Goal: Information Seeking & Learning: Learn about a topic

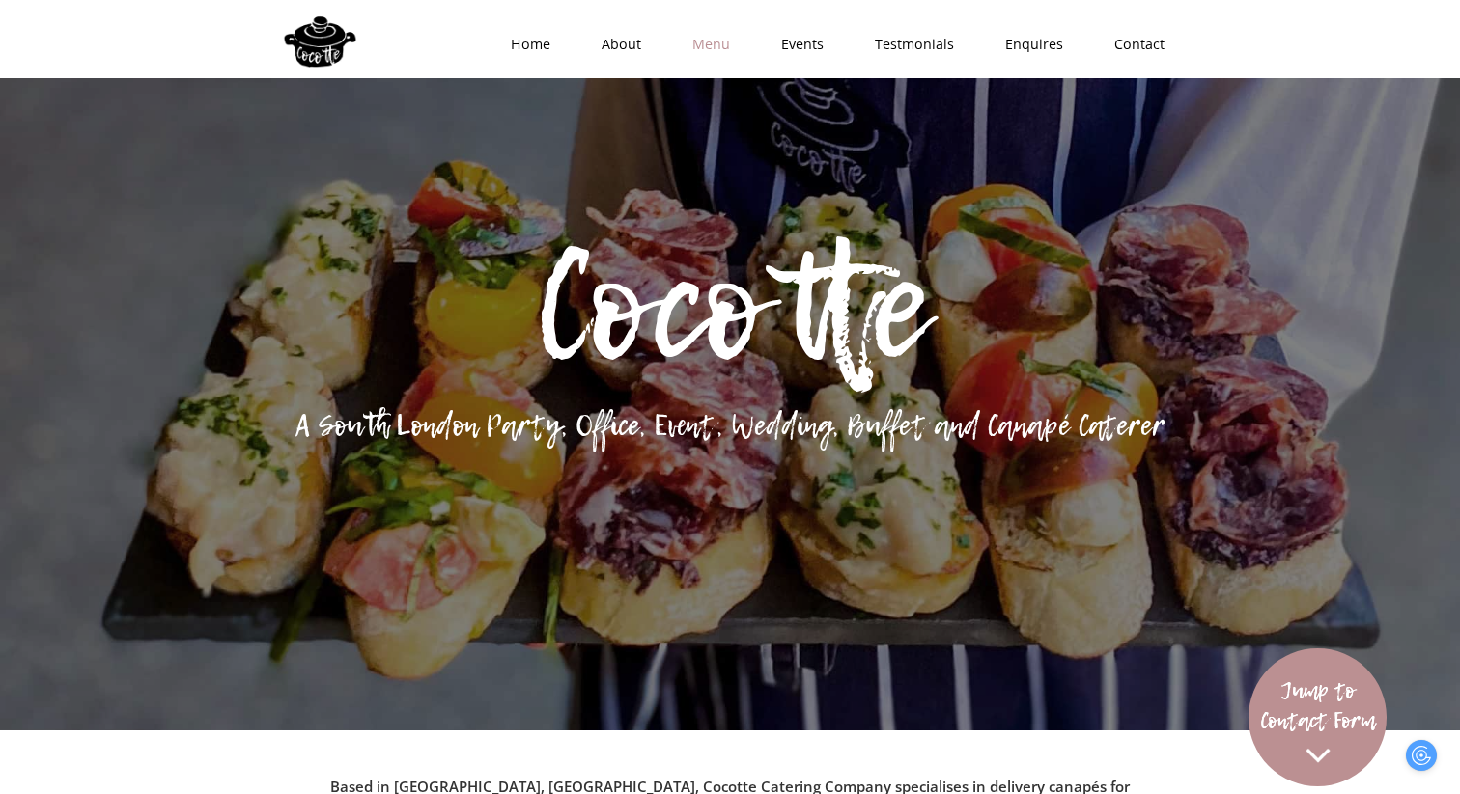
click at [718, 42] on link "Menu" at bounding box center [704, 44] width 89 height 58
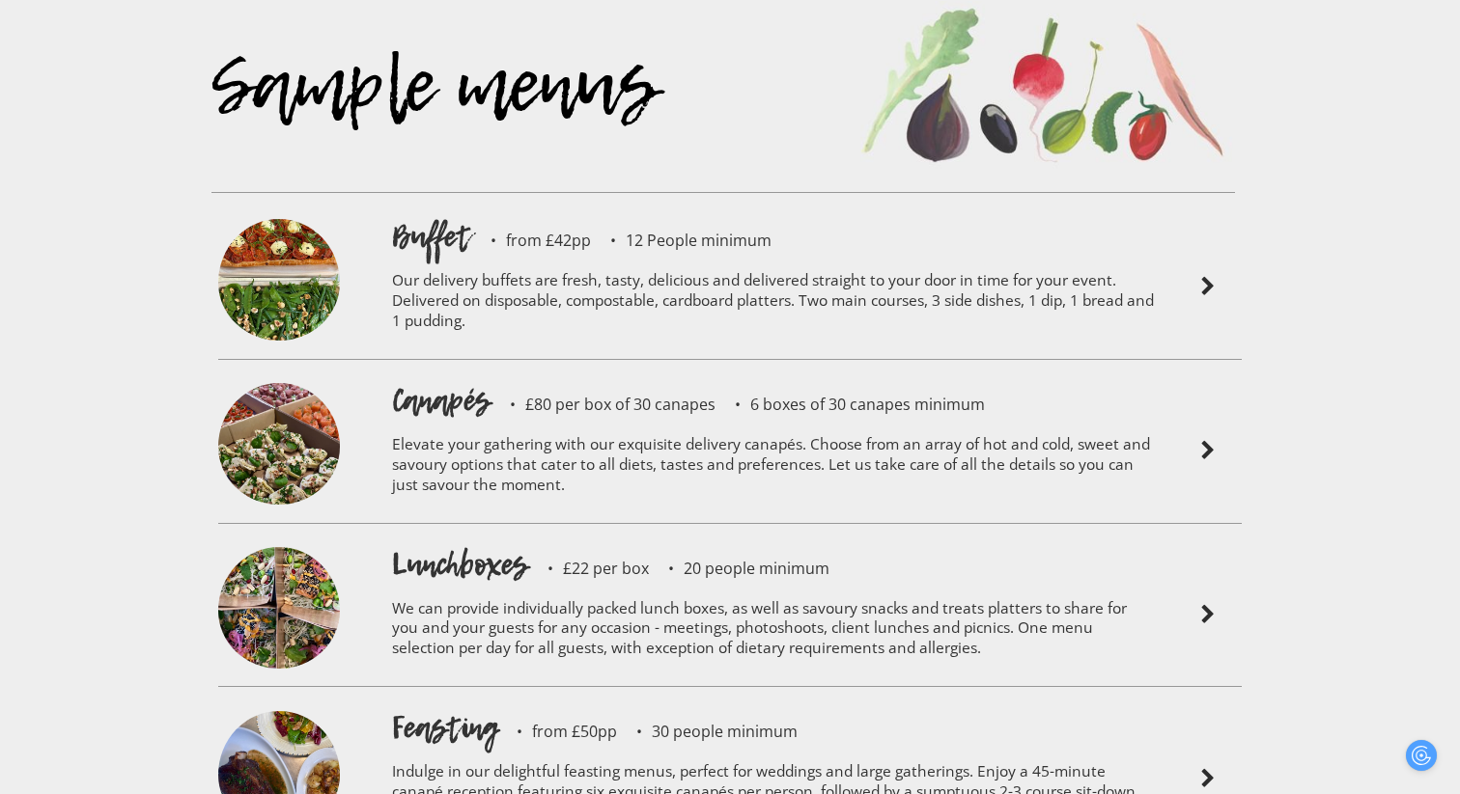
scroll to position [4254, 0]
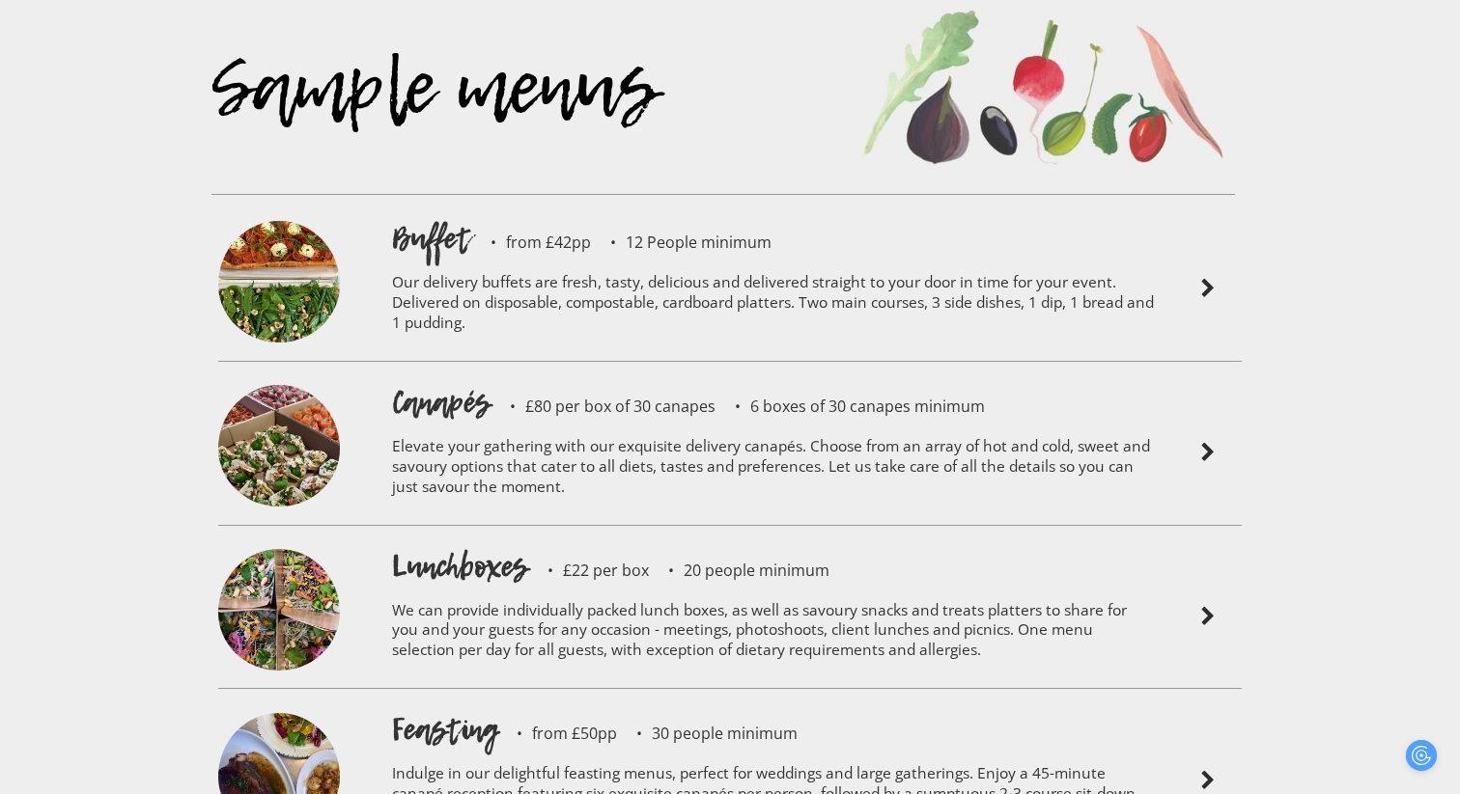
drag, startPoint x: 546, startPoint y: 184, endPoint x: 585, endPoint y: 186, distance: 38.7
click at [585, 186] on div "Sample menus" at bounding box center [722, 114] width 1023 height 268
drag, startPoint x: 585, startPoint y: 186, endPoint x: 567, endPoint y: 186, distance: 18.3
click at [567, 186] on div "Sample menus" at bounding box center [722, 114] width 1023 height 268
click at [1038, 260] on p "Our delivery buffets are fresh, tasty, delicious and delivered straight to your…" at bounding box center [773, 306] width 763 height 92
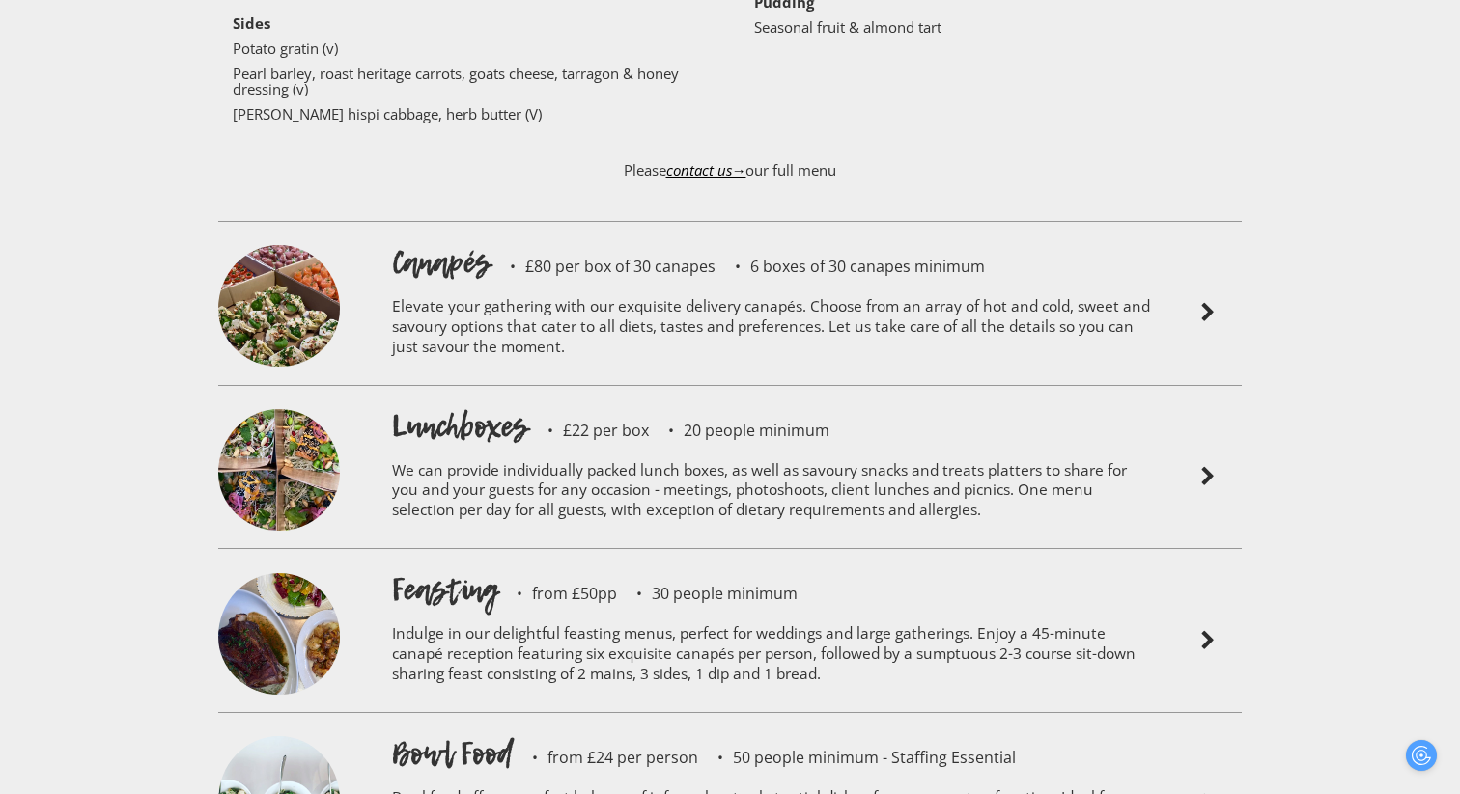
scroll to position [4683, 0]
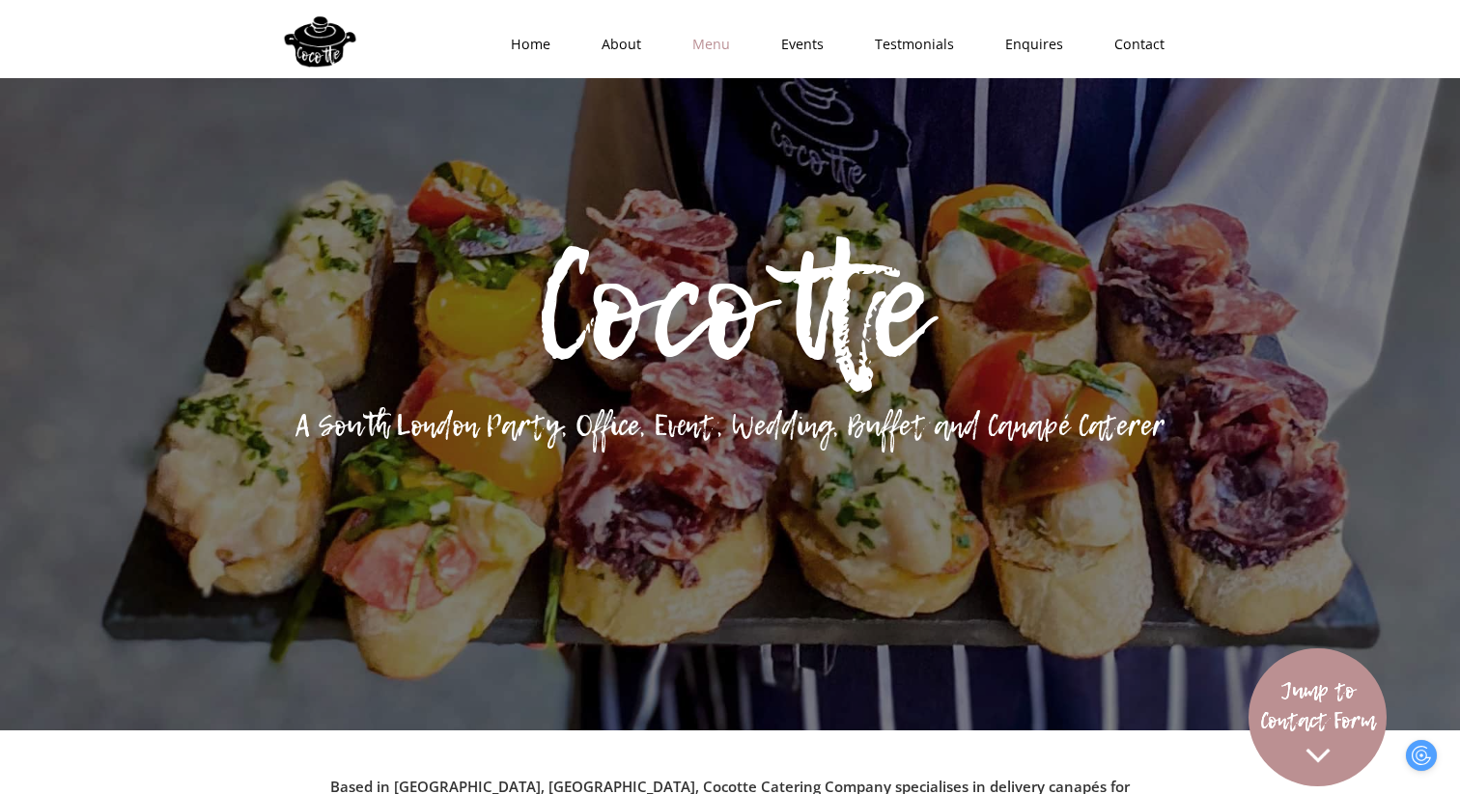
click at [708, 60] on link "Menu" at bounding box center [704, 44] width 89 height 58
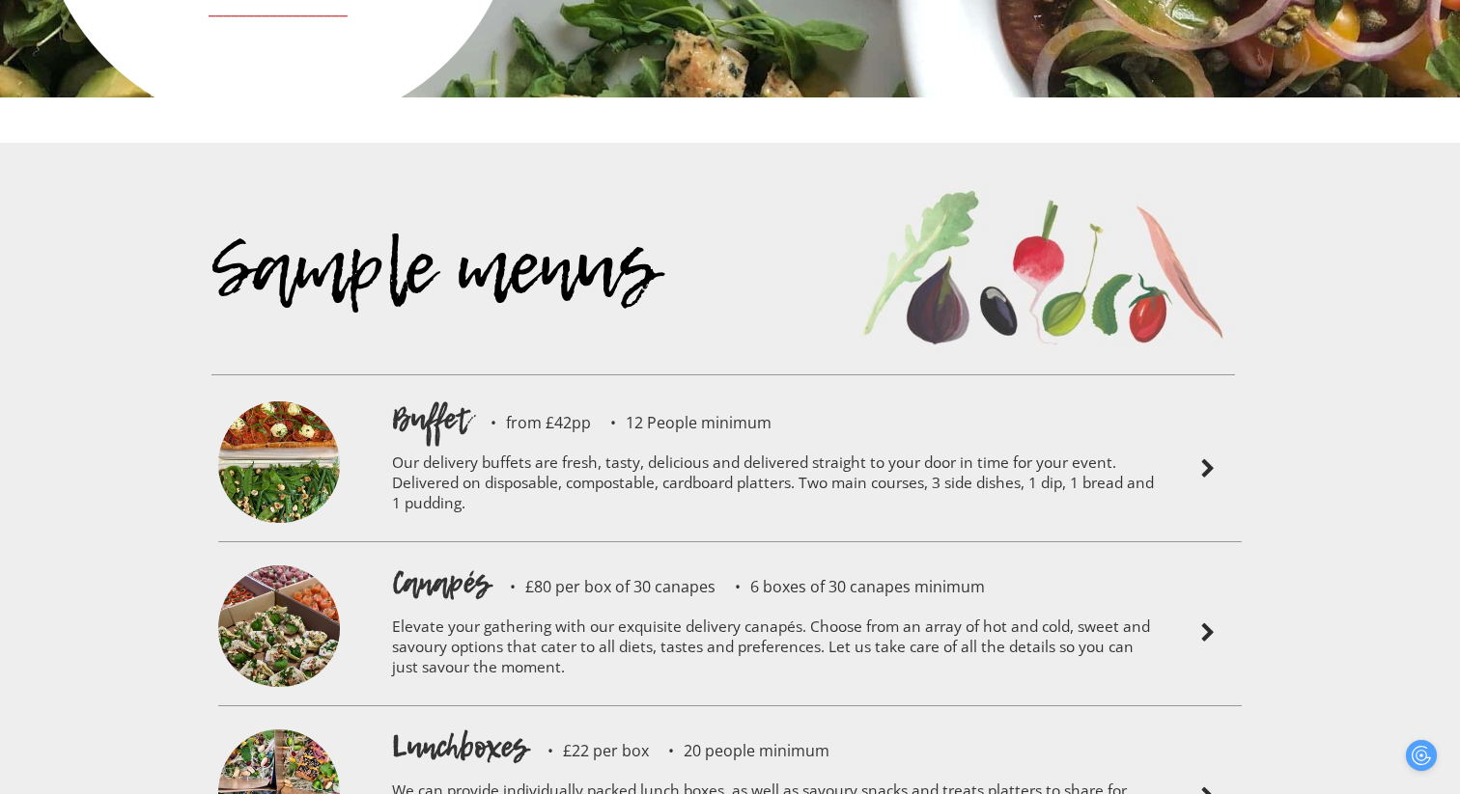
scroll to position [4115, 0]
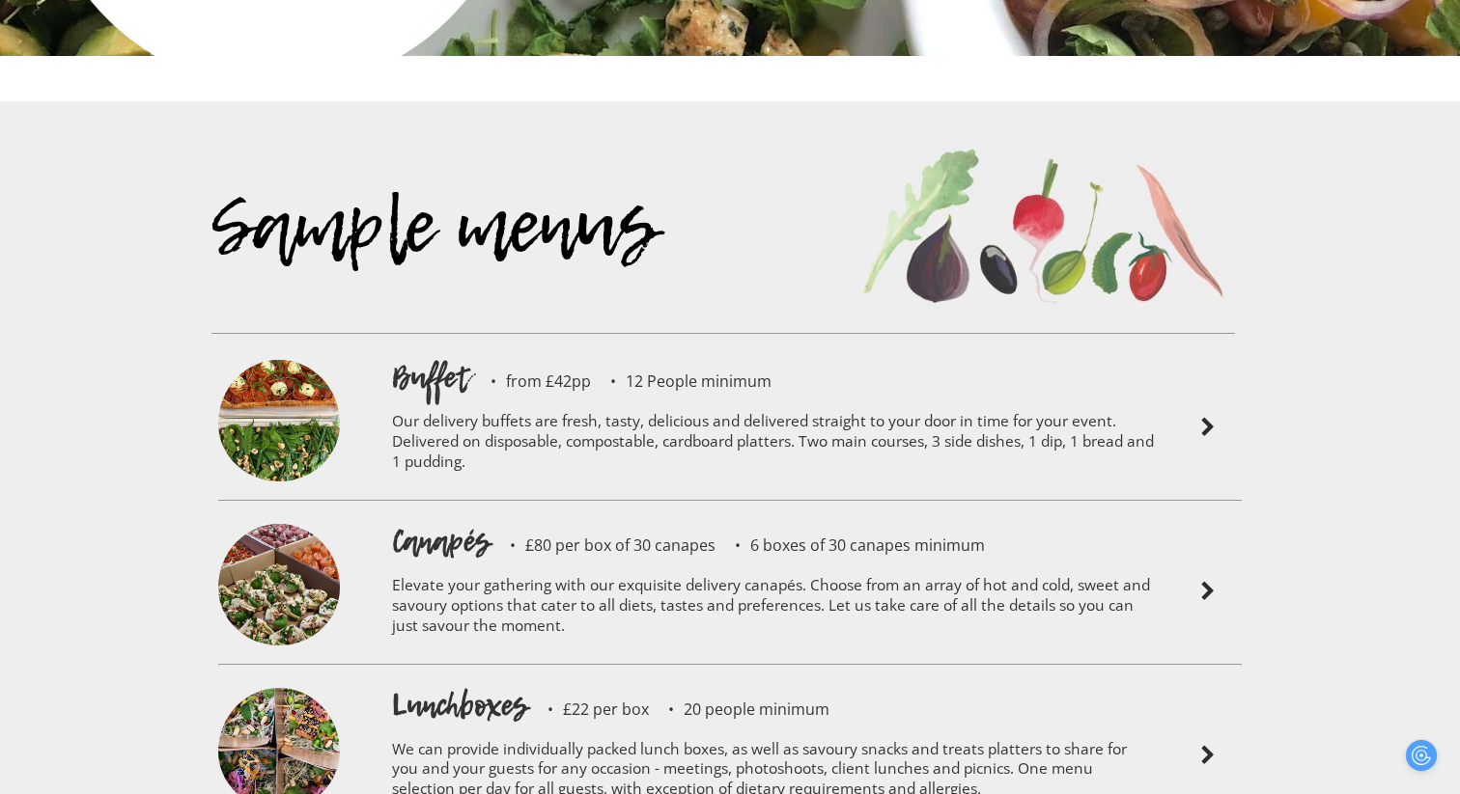
click at [725, 356] on div "Buffet from £42pp 12 People minimum" at bounding box center [773, 377] width 763 height 42
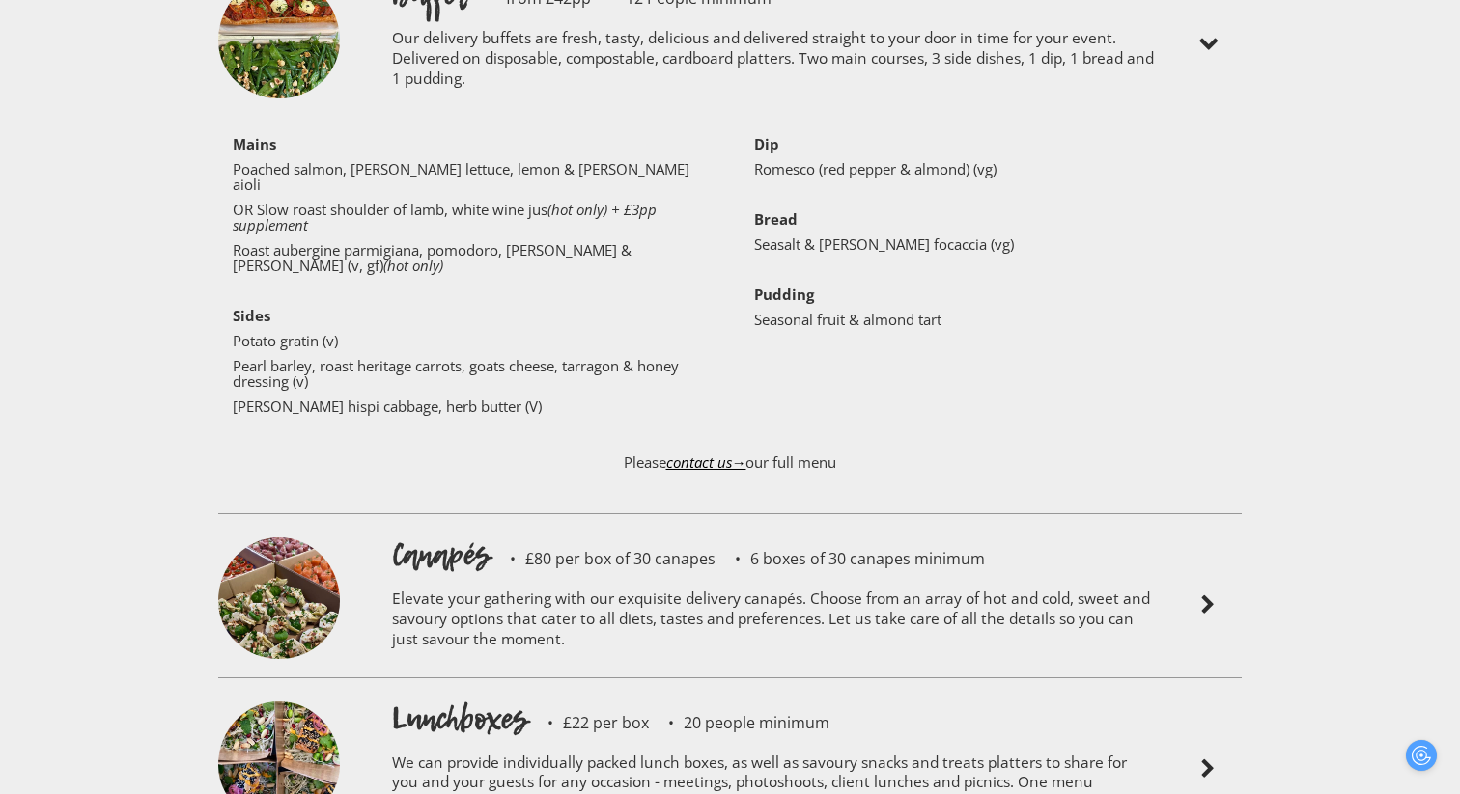
scroll to position [4513, 0]
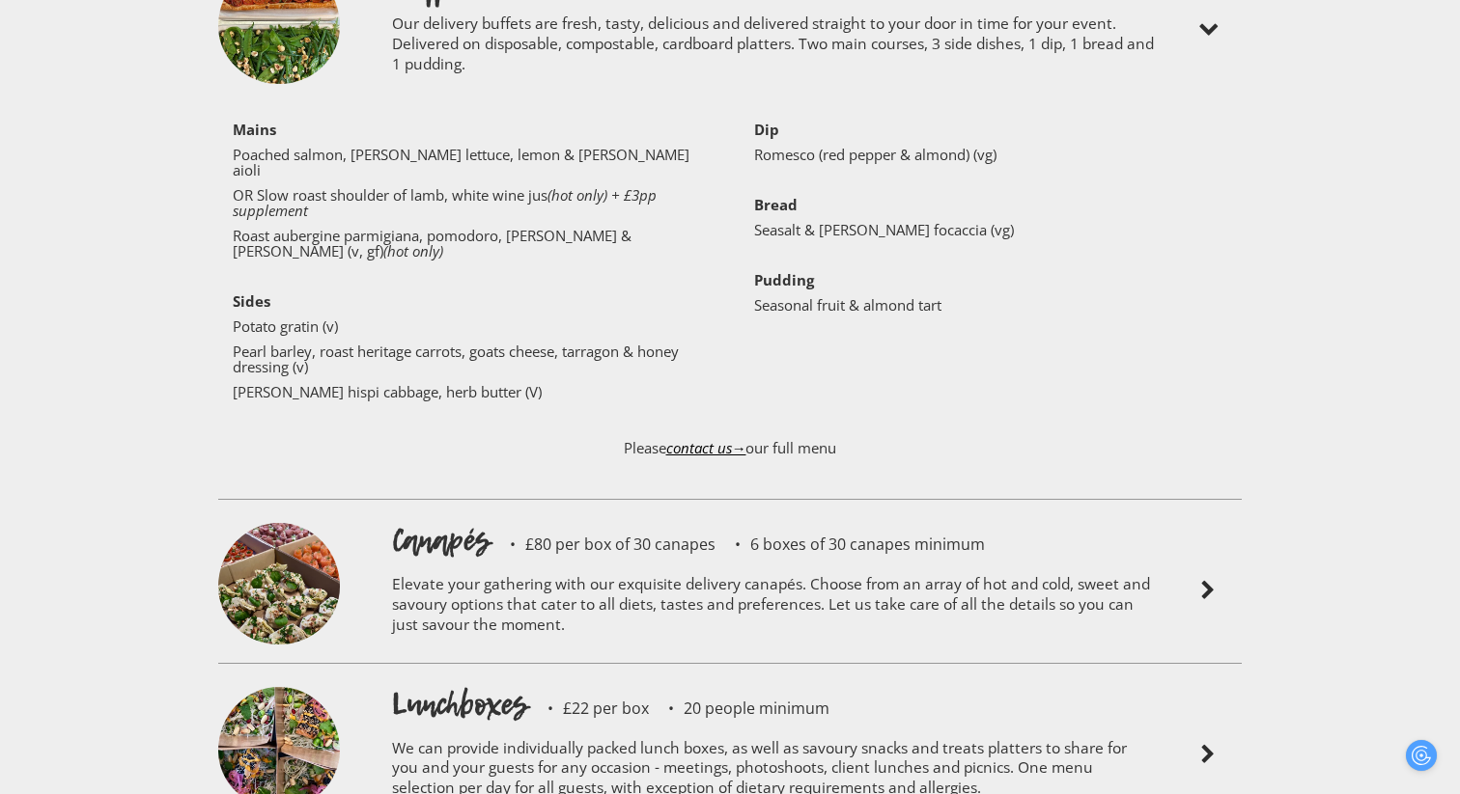
click at [602, 562] on p "Elevate your gathering with our exquisite delivery canapés. Choose from an arra…" at bounding box center [773, 608] width 763 height 92
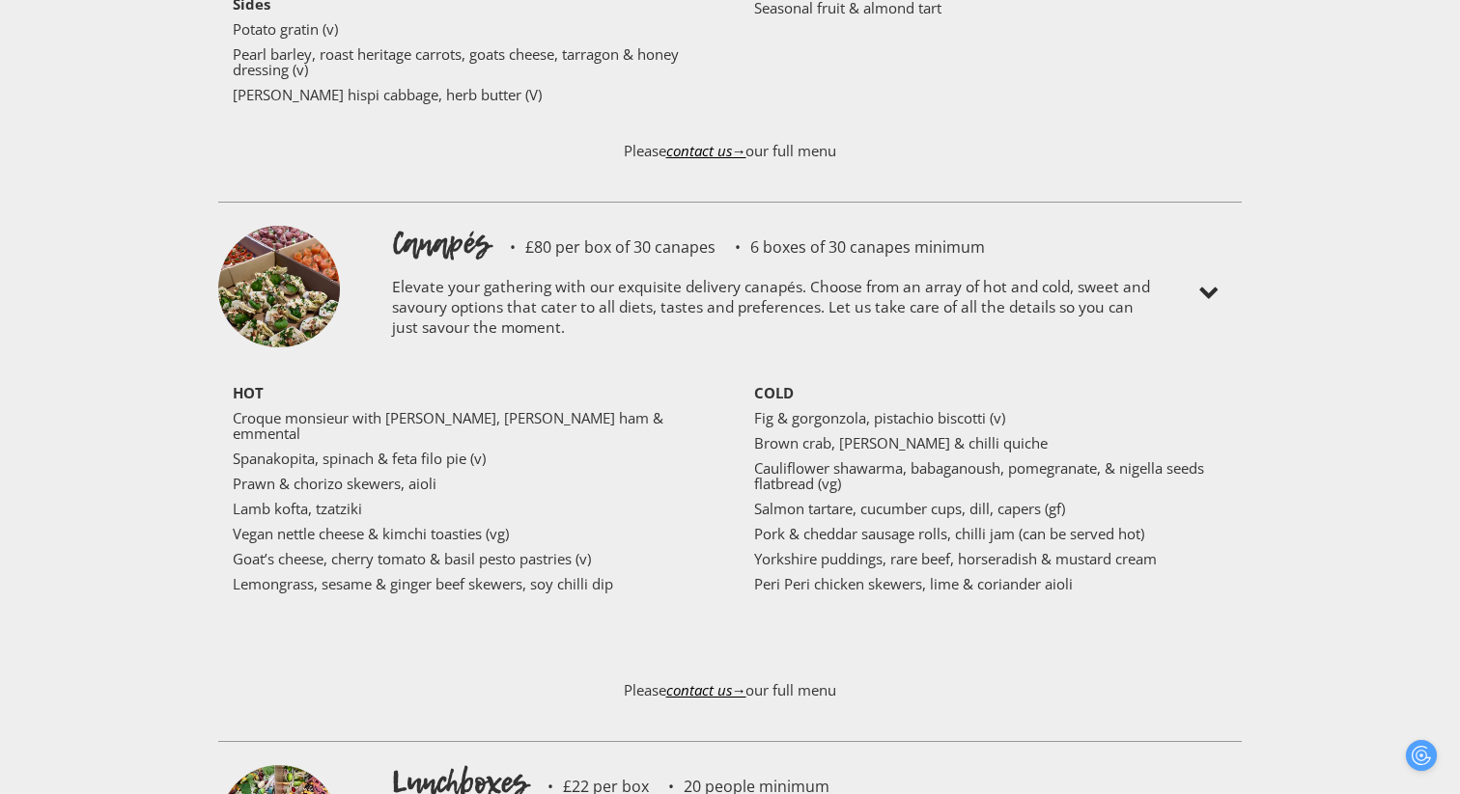
scroll to position [4844, 0]
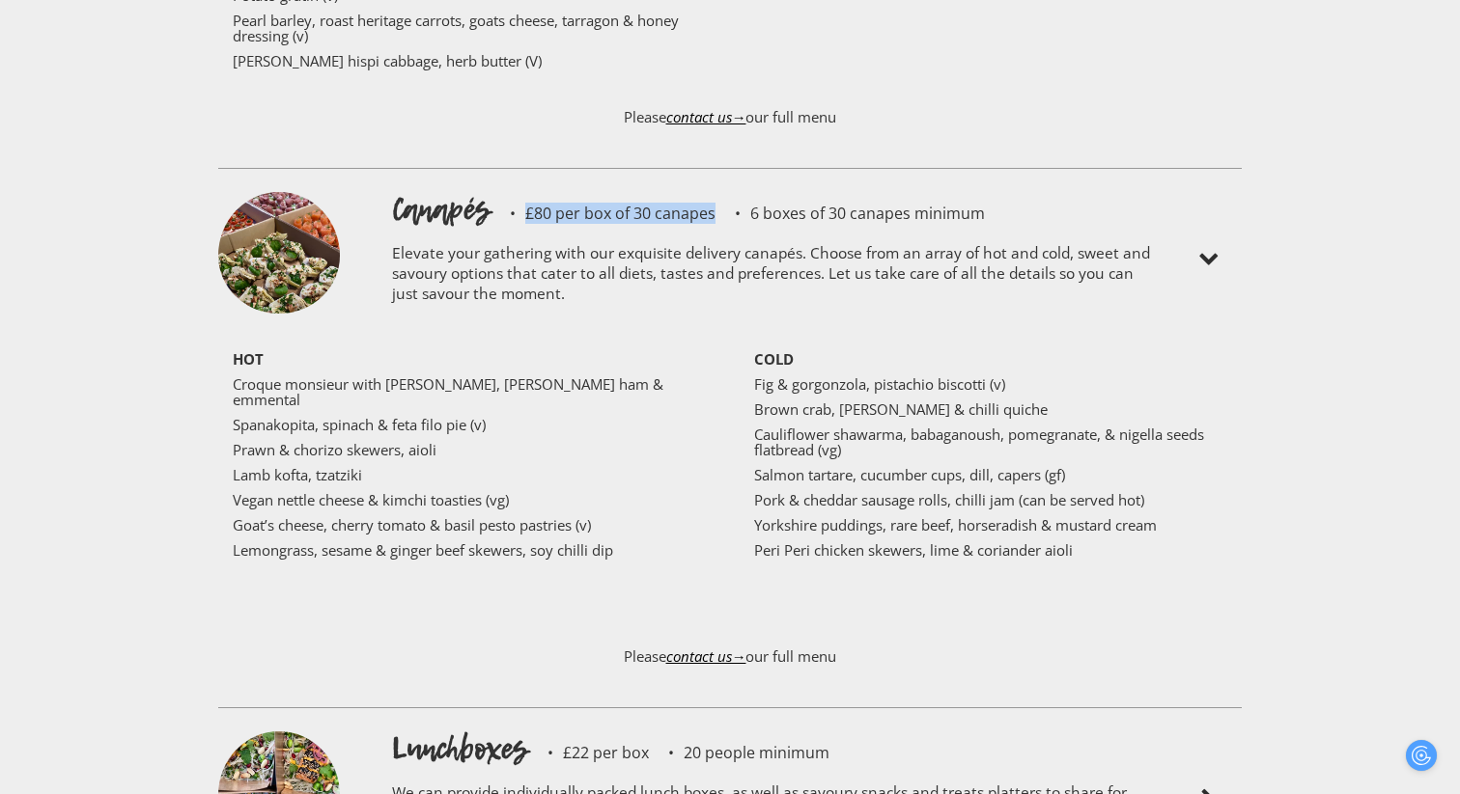
drag, startPoint x: 523, startPoint y: 136, endPoint x: 710, endPoint y: 147, distance: 186.6
click at [710, 206] on p "£80 per box of 30 canapes" at bounding box center [602, 213] width 225 height 15
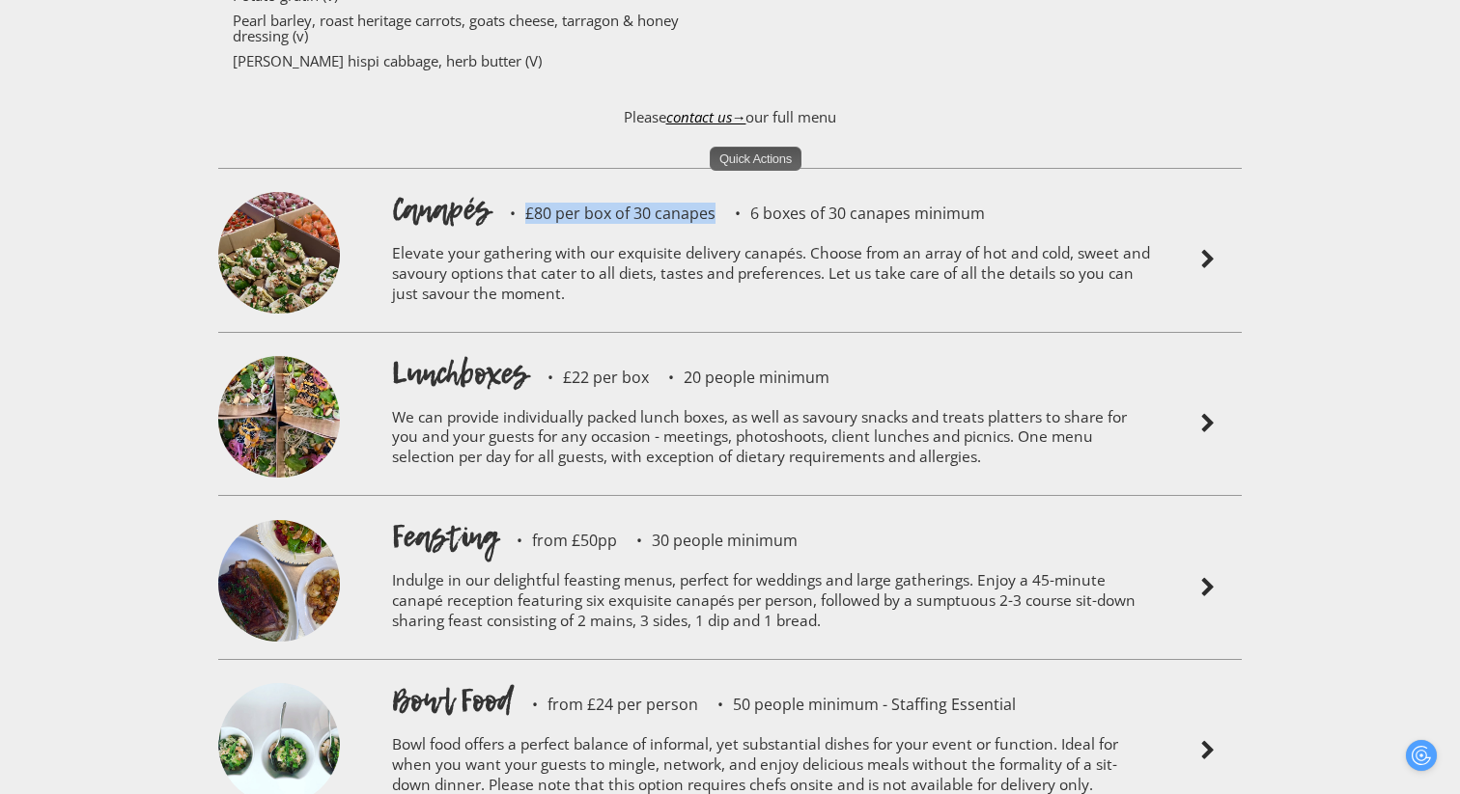
copy p "£80 per box of 30 canapes"
